Goal: Information Seeking & Learning: Learn about a topic

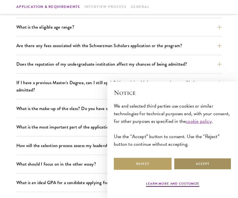
click at [196, 170] on button "Accept" at bounding box center [203, 164] width 58 height 12
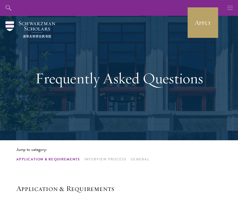
click at [232, 7] on icon "button" at bounding box center [230, 8] width 6 height 16
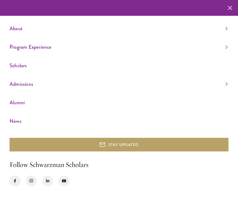
click at [225, 9] on button "button" at bounding box center [229, 8] width 11 height 16
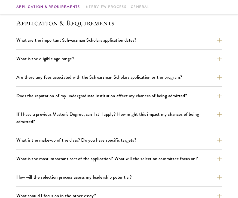
scroll to position [165, 0]
click at [195, 37] on button "What are the important Schwarzman Scholars application dates?" at bounding box center [121, 40] width 205 height 10
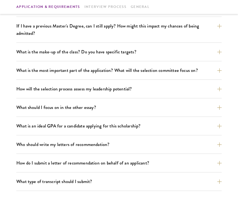
scroll to position [410, 0]
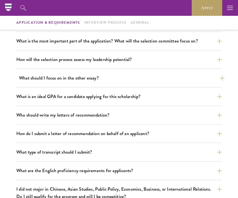
click at [158, 74] on button "What should I focus on in the other essay?" at bounding box center [121, 78] width 205 height 10
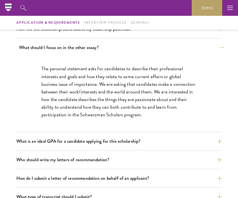
scroll to position [313, 0]
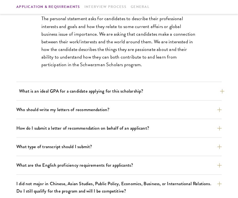
click at [152, 88] on button "What is an ideal GPA for a candidate applying for this scholarship?" at bounding box center [121, 92] width 205 height 10
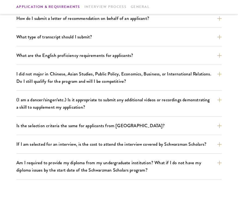
scroll to position [489, 0]
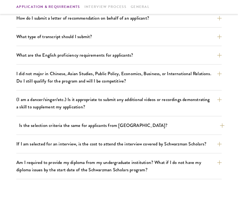
click at [148, 122] on button "Is the selection criteria the same for applicants from [GEOGRAPHIC_DATA]?" at bounding box center [121, 126] width 205 height 10
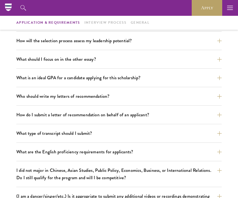
scroll to position [300, 0]
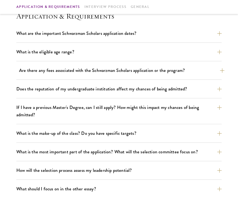
scroll to position [172, 0]
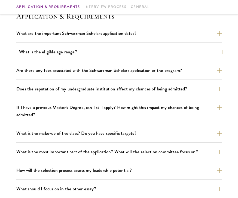
click at [115, 55] on button "What is the eligible age range?" at bounding box center [121, 52] width 205 height 10
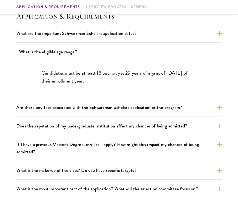
click at [115, 55] on button "What is the eligible age range?" at bounding box center [121, 52] width 205 height 10
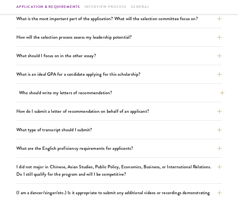
scroll to position [305, 0]
click at [140, 40] on button "How will the selection process assess my leadership potential?" at bounding box center [121, 37] width 205 height 10
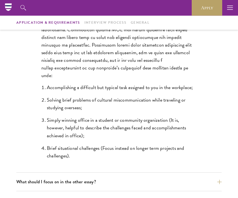
scroll to position [447, 0]
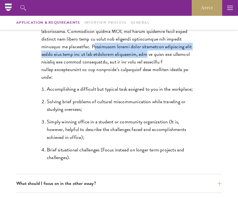
drag, startPoint x: 64, startPoint y: 45, endPoint x: 110, endPoint y: 54, distance: 46.9
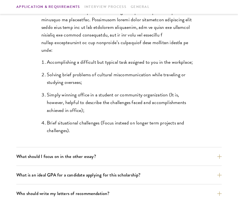
scroll to position [477, 0]
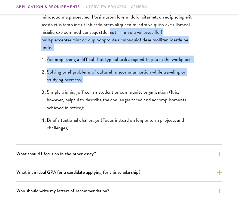
drag, startPoint x: 82, startPoint y: 29, endPoint x: 131, endPoint y: 98, distance: 84.9
click at [131, 98] on div "The Schwarzman Scholars selection process strives to understand candidates as i…" at bounding box center [119, 10] width 188 height 270
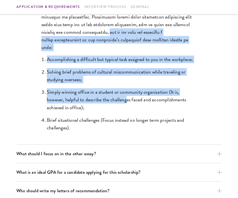
click at [130, 55] on li "Accomplishing a difficult but typical task assigned to you in the workplace;" at bounding box center [122, 59] width 150 height 8
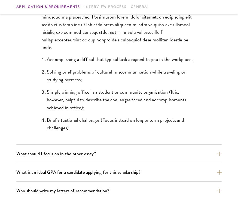
click at [104, 115] on ol "Accomplishing a difficult but typical task assigned to you in the workplace; So…" at bounding box center [118, 93] width 155 height 76
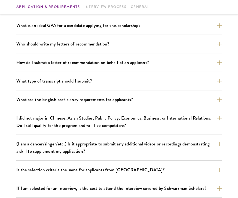
scroll to position [626, 0]
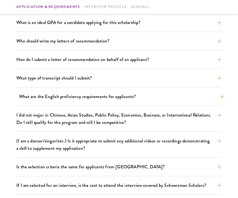
click at [154, 100] on button "What are the English proficiency requirements for applicants?" at bounding box center [121, 97] width 205 height 10
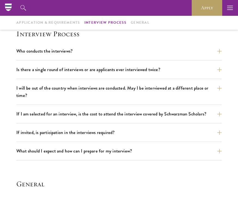
scroll to position [752, 0]
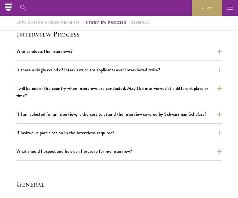
click at [96, 57] on div "Who conducts the interviews? Interview panelists are distinguished senior figur…" at bounding box center [118, 54] width 205 height 14
click at [108, 50] on button "Who conducts the interviews?" at bounding box center [121, 52] width 205 height 10
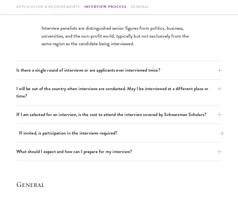
scroll to position [612, 0]
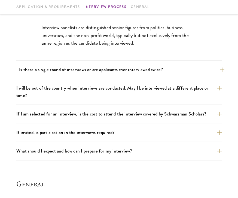
click at [85, 68] on button "Is there a single round of interviews or are applicants ever interviewed twice?" at bounding box center [121, 70] width 205 height 10
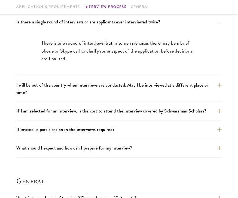
scroll to position [615, 0]
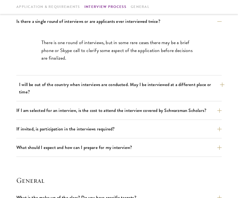
click at [180, 89] on button "I will be out of the country when interviews are conducted. May I be interviewe…" at bounding box center [121, 88] width 205 height 17
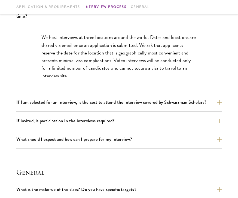
scroll to position [646, 0]
click at [136, 103] on button "If I am selected for an interview, is the cost to attend the interview covered …" at bounding box center [121, 102] width 205 height 10
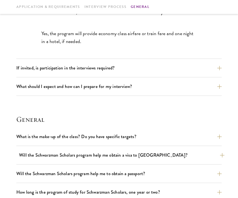
scroll to position [670, 0]
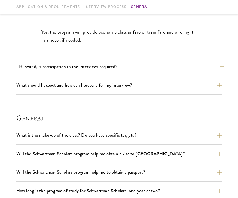
click at [150, 70] on button "If invited, is participation in the interviews required?" at bounding box center [121, 67] width 205 height 10
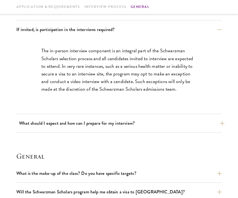
click at [118, 125] on button "What should I expect and how can I prepare for my interview?" at bounding box center [121, 123] width 205 height 10
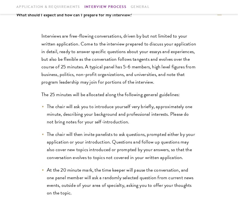
scroll to position [703, 0]
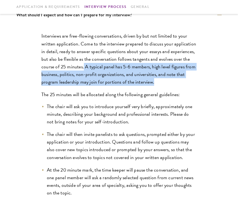
drag, startPoint x: 128, startPoint y: 66, endPoint x: 92, endPoint y: 84, distance: 39.5
click at [92, 84] on p "Interviews are free-flowing conversations, driven by but not limited to your wr…" at bounding box center [118, 59] width 155 height 54
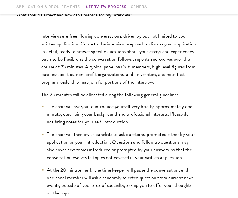
click at [101, 83] on p "Interviews are free-flowing conversations, driven by but not limited to your wr…" at bounding box center [118, 59] width 155 height 54
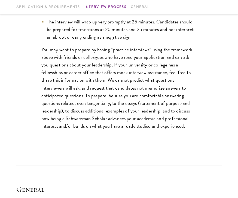
scroll to position [887, 0]
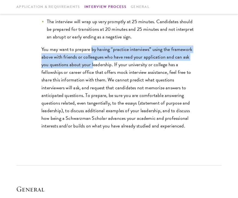
drag, startPoint x: 93, startPoint y: 63, endPoint x: 124, endPoint y: 81, distance: 35.8
click at [124, 81] on p "You may want to prepare by having “practice interviews” using the framework abo…" at bounding box center [118, 87] width 155 height 84
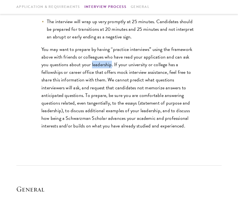
click at [124, 81] on p "You may want to prepare by having “practice interviews” using the framework abo…" at bounding box center [118, 87] width 155 height 84
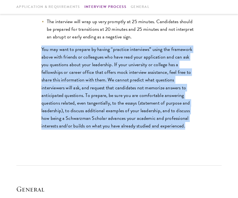
drag, startPoint x: 124, startPoint y: 81, endPoint x: 115, endPoint y: 79, distance: 9.4
click at [115, 79] on p "You may want to prepare by having “practice interviews” using the framework abo…" at bounding box center [118, 87] width 155 height 84
click at [119, 95] on p "You may want to prepare by having “practice interviews” using the framework abo…" at bounding box center [118, 87] width 155 height 84
drag, startPoint x: 139, startPoint y: 78, endPoint x: 141, endPoint y: 98, distance: 20.4
click at [141, 98] on p "You may want to prepare by having “practice interviews” using the framework abo…" at bounding box center [118, 87] width 155 height 84
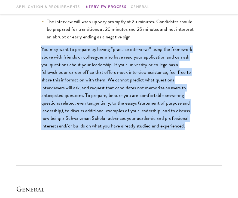
click at [138, 117] on p "You may want to prepare by having “practice interviews” using the framework abo…" at bounding box center [118, 87] width 155 height 84
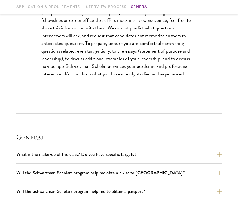
scroll to position [937, 0]
